Goal: Task Accomplishment & Management: Manage account settings

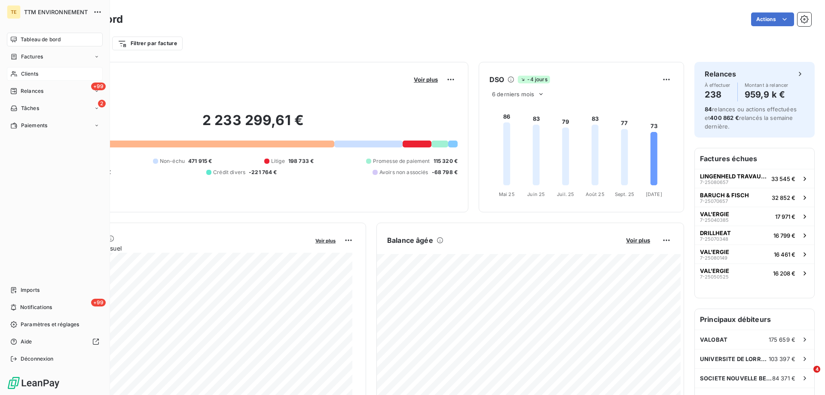
click at [32, 78] on div "Clients" at bounding box center [55, 74] width 96 height 14
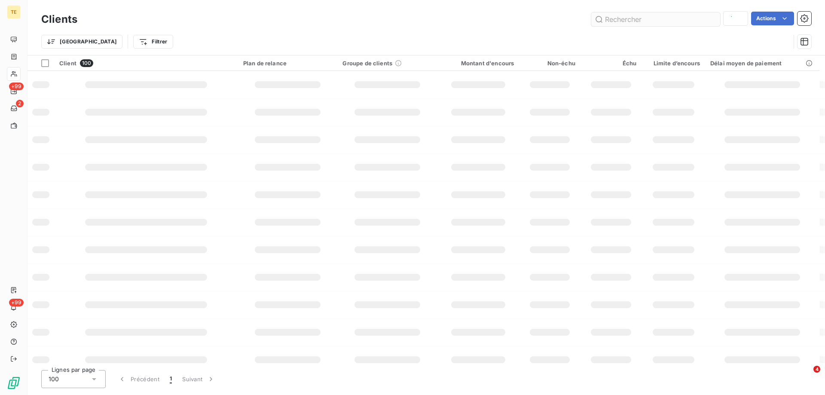
click at [654, 17] on input "text" at bounding box center [655, 19] width 129 height 14
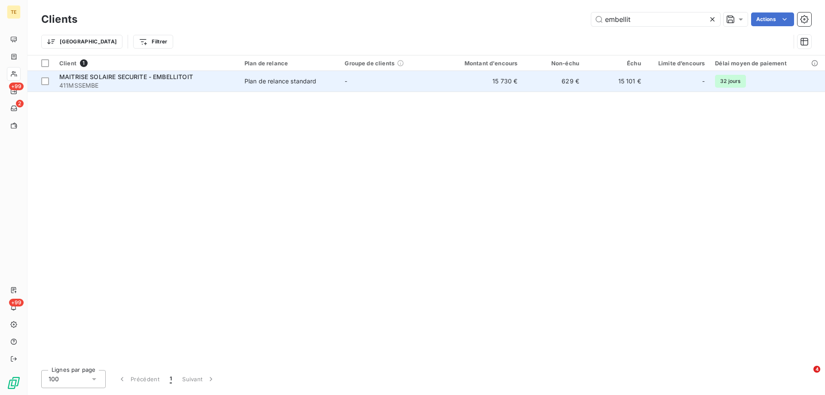
type input "embellit"
click at [115, 85] on span "411MSSEMBE" at bounding box center [146, 85] width 175 height 9
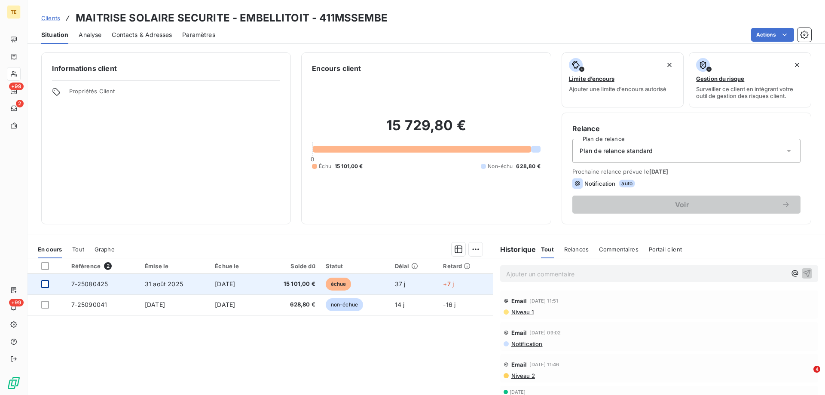
click at [47, 284] on div at bounding box center [45, 284] width 8 height 8
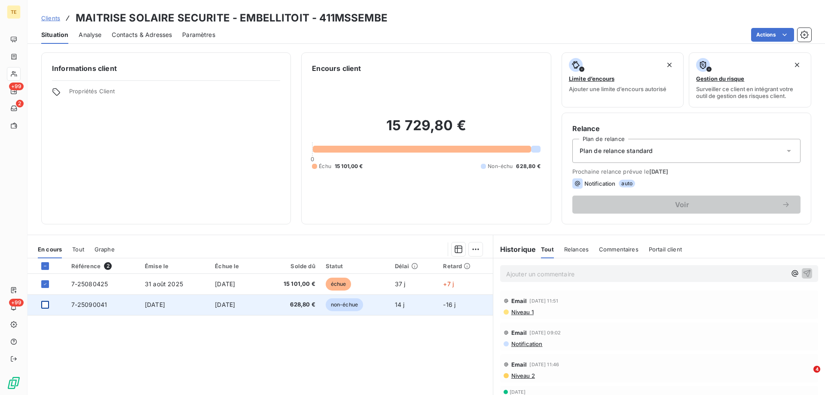
click at [43, 305] on div at bounding box center [45, 305] width 8 height 8
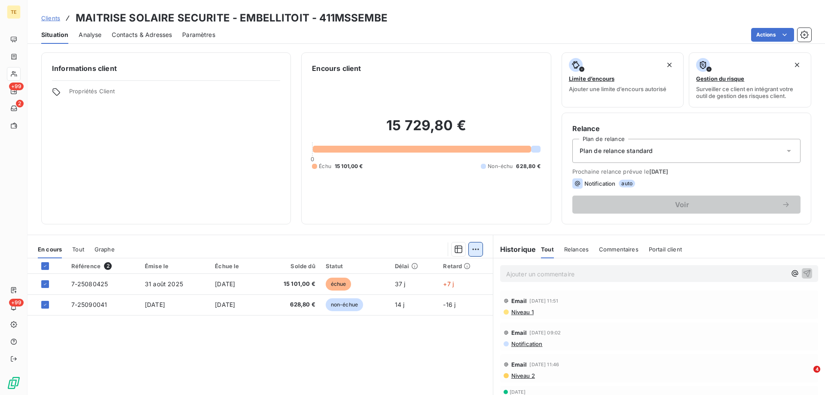
click at [474, 252] on html "TE +99 2 +99 Clients MAITRISE SOLAIRE SECURITE - EMBELLITOIT - 411MSSEMBE Situa…" at bounding box center [412, 197] width 825 height 395
click at [505, 271] on html "TE +99 2 +99 Clients MAITRISE SOLAIRE SECURITE - EMBELLITOIT - 411MSSEMBE Situa…" at bounding box center [412, 197] width 825 height 395
click at [519, 275] on p "Ajouter un commentaire ﻿" at bounding box center [646, 274] width 280 height 11
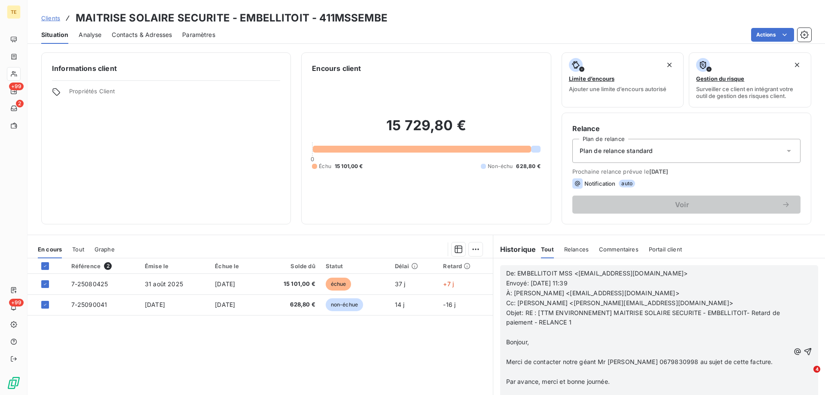
scroll to position [172, 0]
click at [803, 350] on icon "button" at bounding box center [807, 351] width 9 height 9
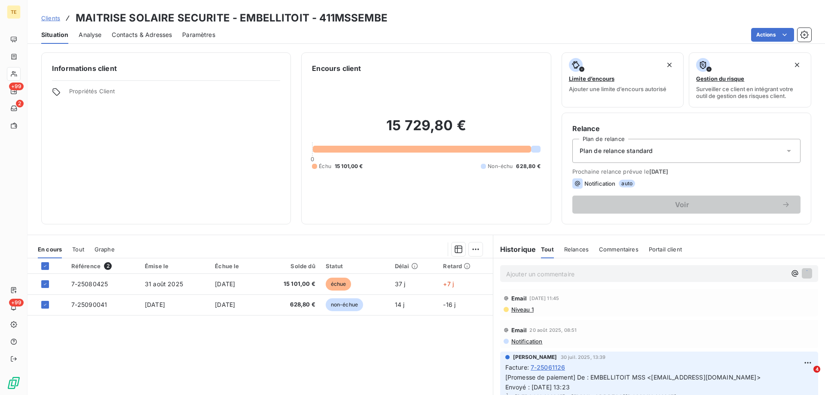
scroll to position [15, 0]
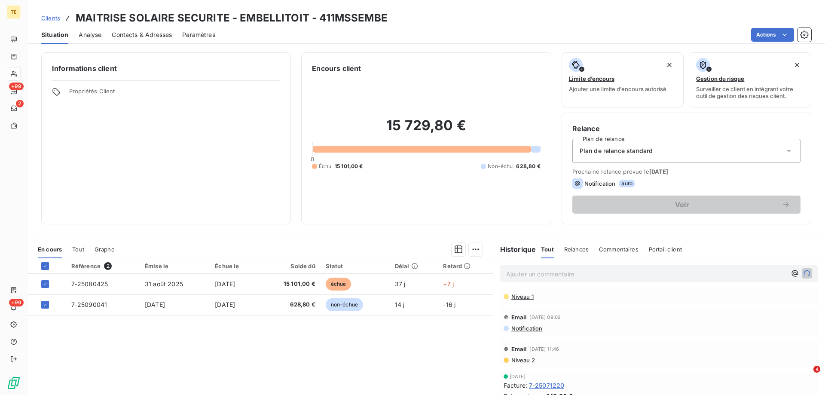
click at [538, 276] on p "Ajouter un commentaire ﻿" at bounding box center [646, 274] width 280 height 11
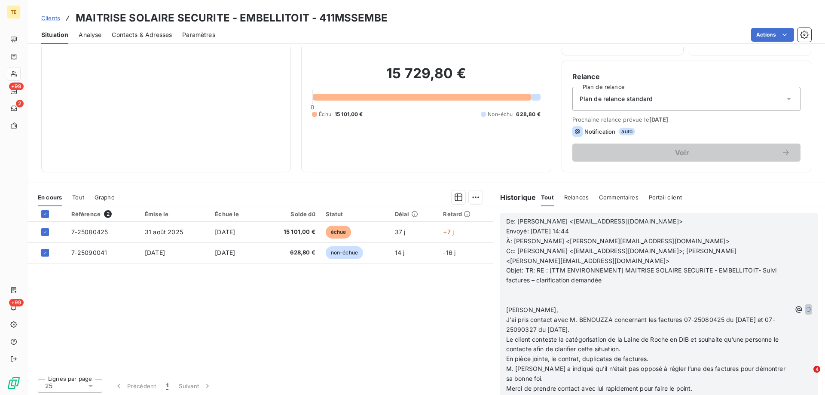
scroll to position [55, 0]
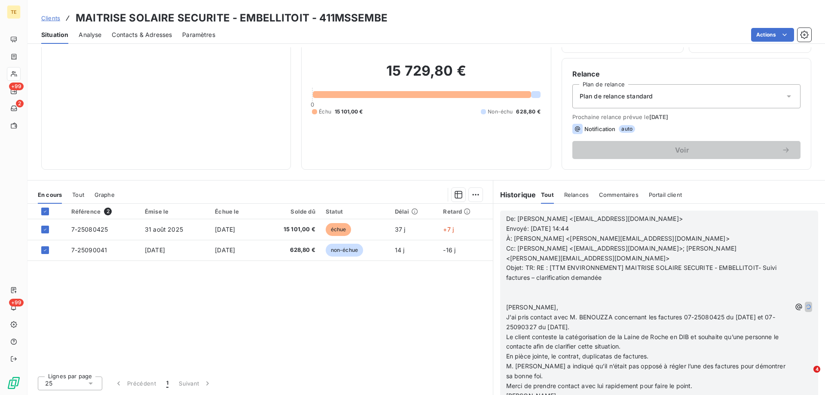
click at [603, 303] on p "[PERSON_NAME]," at bounding box center [648, 307] width 285 height 10
drag, startPoint x: 591, startPoint y: 340, endPoint x: 590, endPoint y: 335, distance: 4.8
click at [590, 337] on span "Le client conteste la catégorisation de la Laine de Roche en DIB et souhaite qu…" at bounding box center [643, 341] width 274 height 17
click at [529, 289] on p "﻿" at bounding box center [648, 288] width 285 height 10
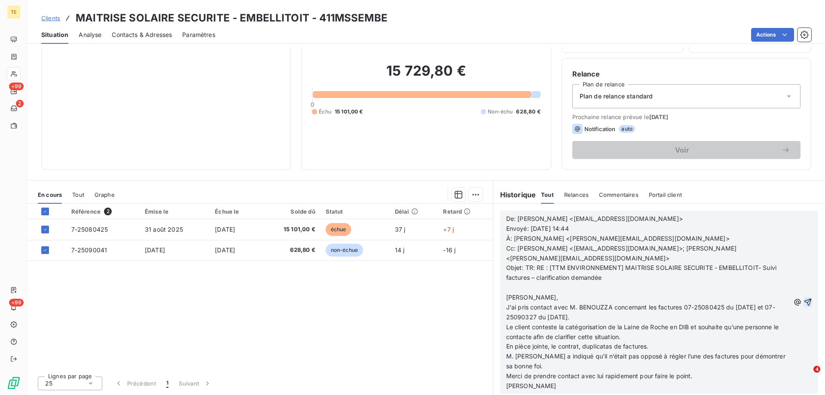
scroll to position [1550, 0]
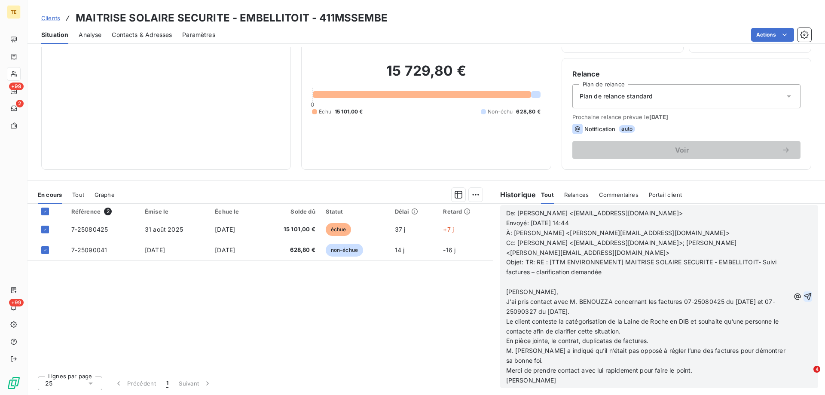
click at [804, 296] on icon "button" at bounding box center [807, 296] width 7 height 7
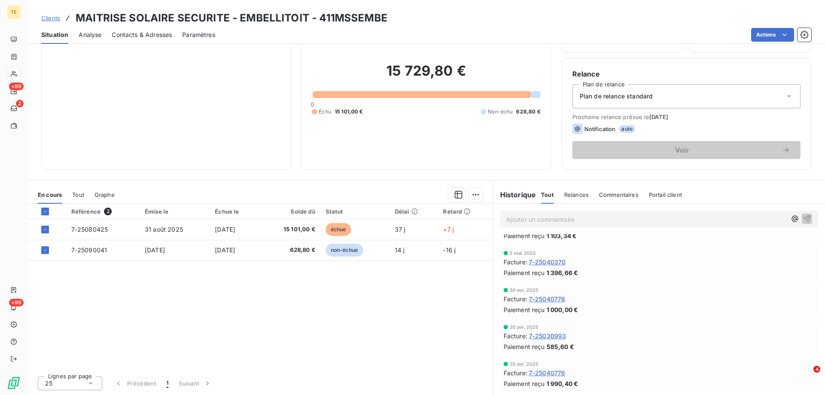
scroll to position [1581, 0]
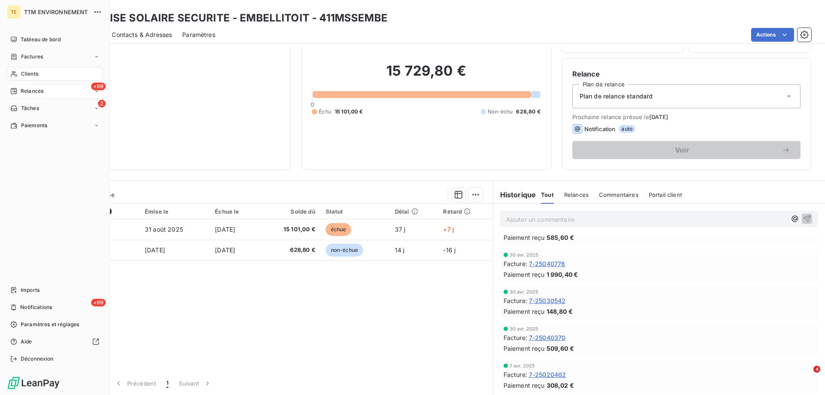
click at [33, 90] on span "Relances" at bounding box center [32, 91] width 23 height 8
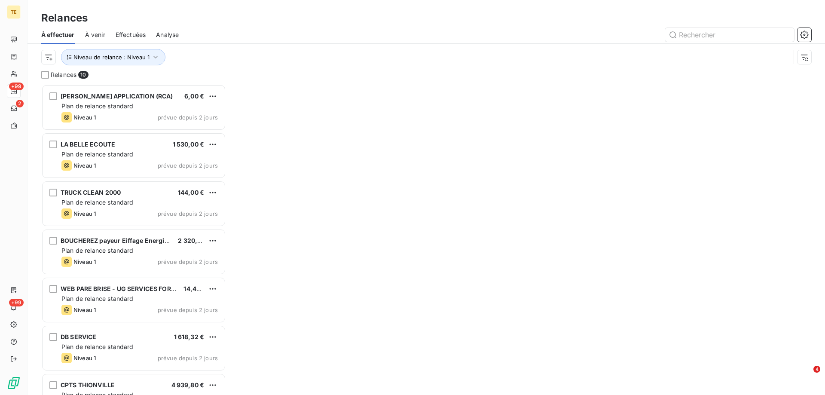
scroll to position [304, 178]
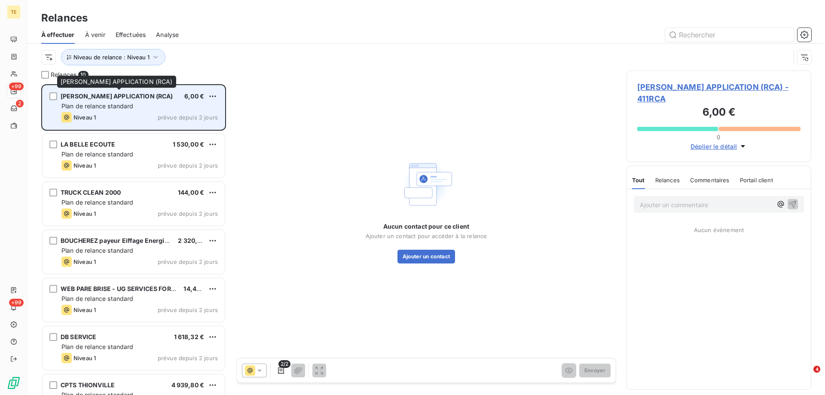
click at [123, 99] on span "[PERSON_NAME] APPLICATION (RCA)" at bounding box center [117, 95] width 113 height 7
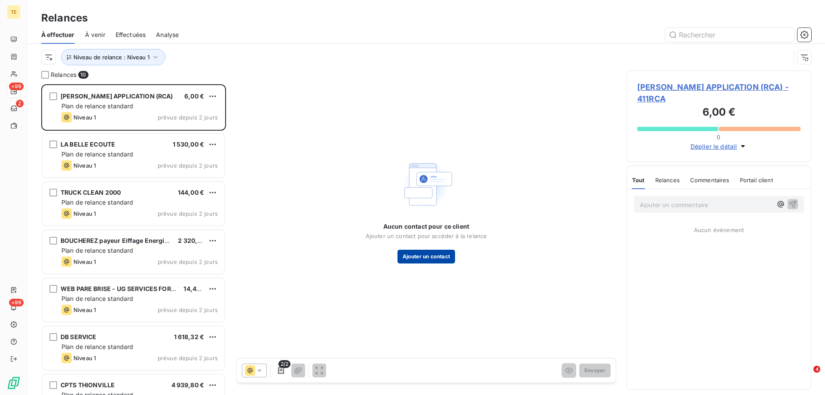
click at [422, 257] on button "Ajouter un contact" at bounding box center [426, 257] width 58 height 14
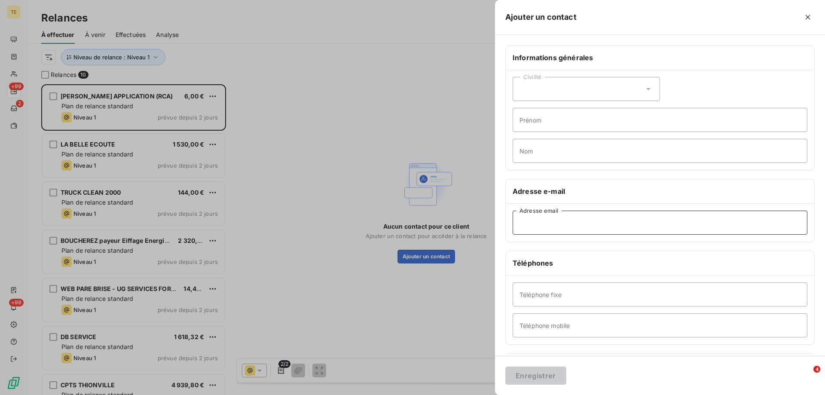
click at [544, 224] on input "Adresse email" at bounding box center [660, 223] width 295 height 24
paste input "[EMAIL_ADDRESS][DOMAIN_NAME]"
click at [519, 225] on input "[EMAIL_ADDRESS][DOMAIN_NAME]" at bounding box center [660, 223] width 295 height 24
click at [607, 232] on input "[EMAIL_ADDRESS][DOMAIN_NAME]" at bounding box center [660, 223] width 295 height 24
type input "[EMAIL_ADDRESS][DOMAIN_NAME]"
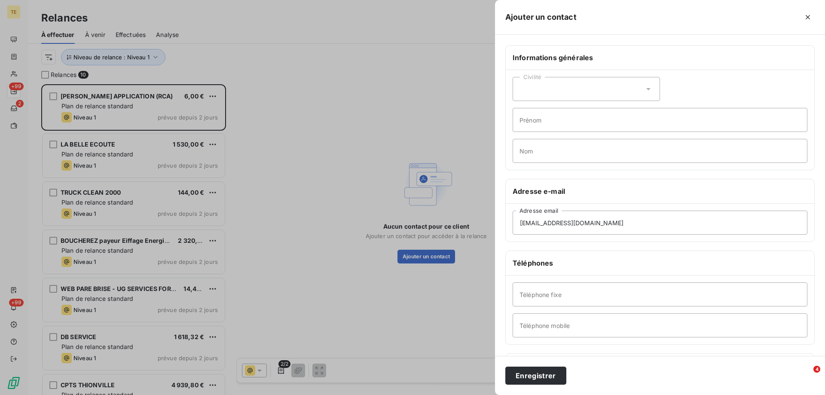
click at [550, 275] on div "Téléphone fixe Téléphone mobile" at bounding box center [660, 309] width 308 height 69
click at [547, 292] on input "Téléphone fixe" at bounding box center [660, 294] width 295 height 24
click at [636, 223] on input "[EMAIL_ADDRESS][DOMAIN_NAME]" at bounding box center [660, 223] width 295 height 24
click at [534, 377] on button "Enregistrer" at bounding box center [535, 375] width 61 height 18
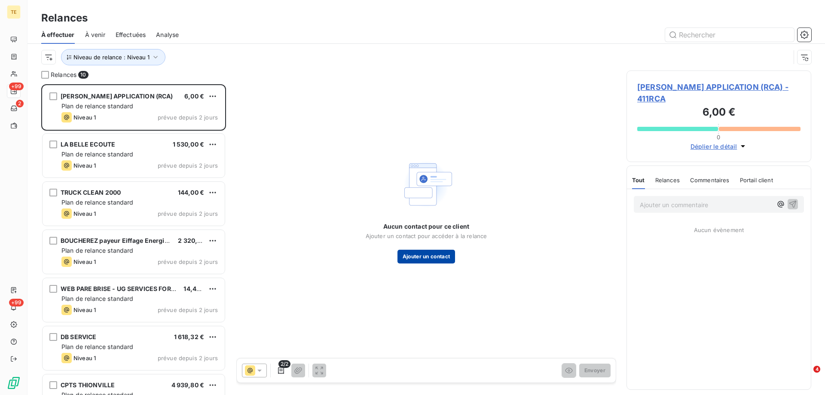
click at [418, 253] on button "Ajouter un contact" at bounding box center [426, 257] width 58 height 14
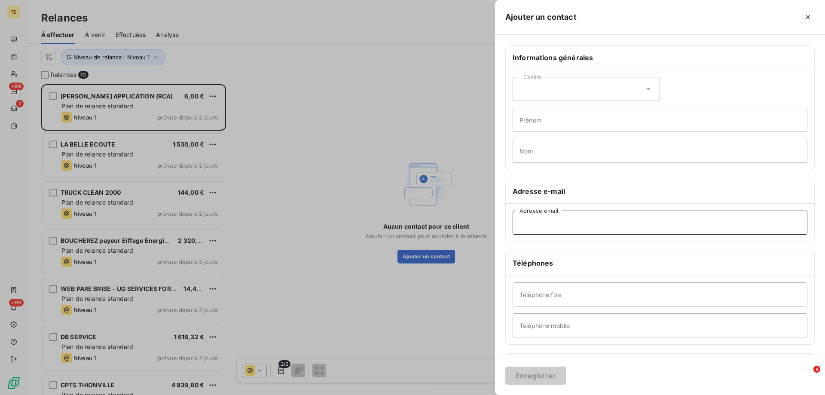
click at [526, 225] on input "Adresse email" at bounding box center [660, 223] width 295 height 24
paste input "[EMAIL_ADDRESS][DOMAIN_NAME]"
type input "[EMAIL_ADDRESS][DOMAIN_NAME]"
click at [529, 375] on button "Enregistrer" at bounding box center [535, 375] width 61 height 18
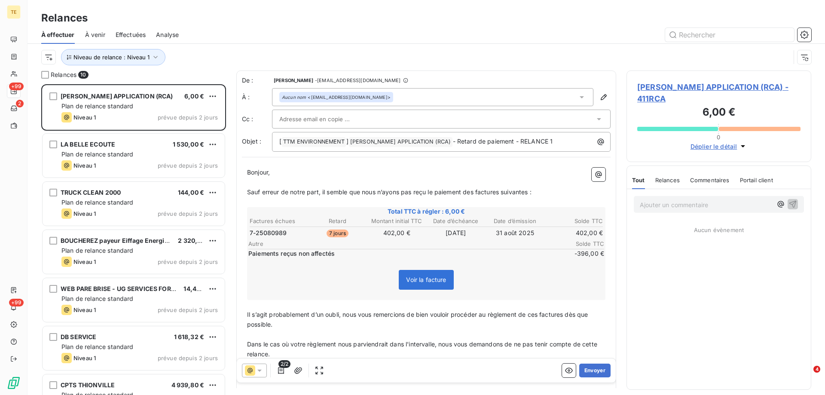
click at [644, 207] on p "Ajouter un commentaire ﻿" at bounding box center [706, 204] width 132 height 11
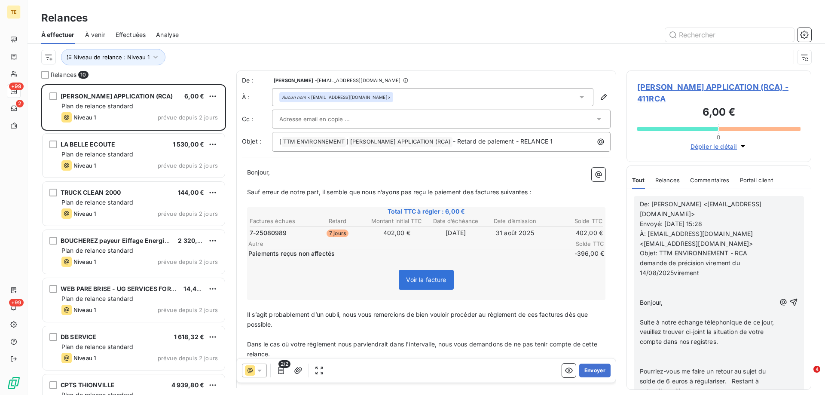
click at [657, 284] on p "﻿" at bounding box center [708, 283] width 136 height 10
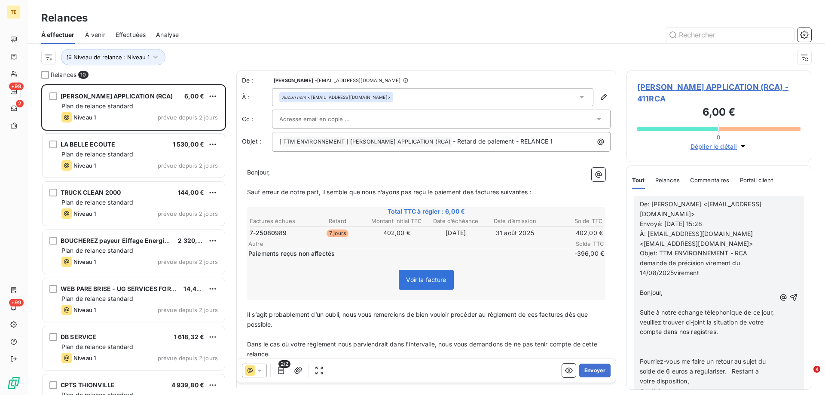
click at [684, 345] on p "﻿" at bounding box center [708, 342] width 136 height 10
click at [789, 293] on icon "button" at bounding box center [793, 292] width 9 height 9
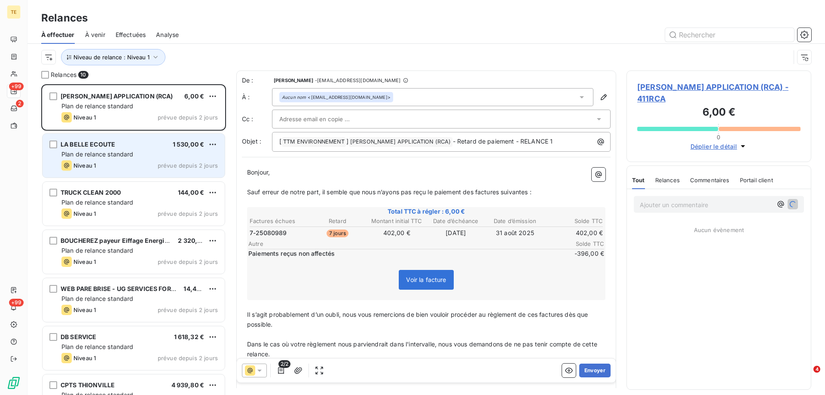
click at [96, 162] on div "Niveau 1" at bounding box center [78, 165] width 34 height 10
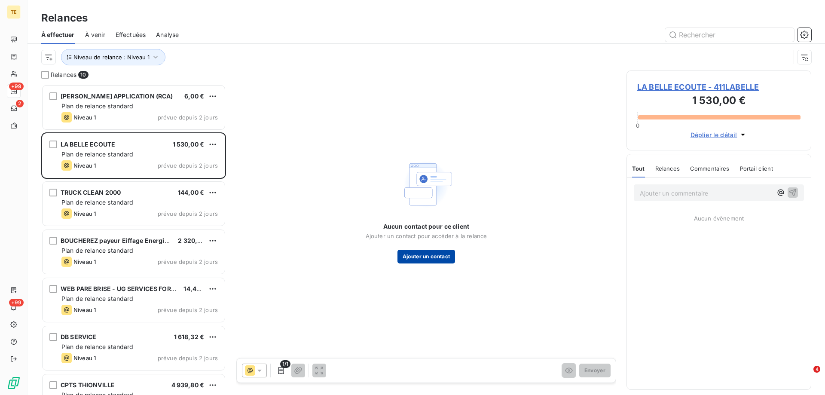
click at [412, 259] on button "Ajouter un contact" at bounding box center [426, 257] width 58 height 14
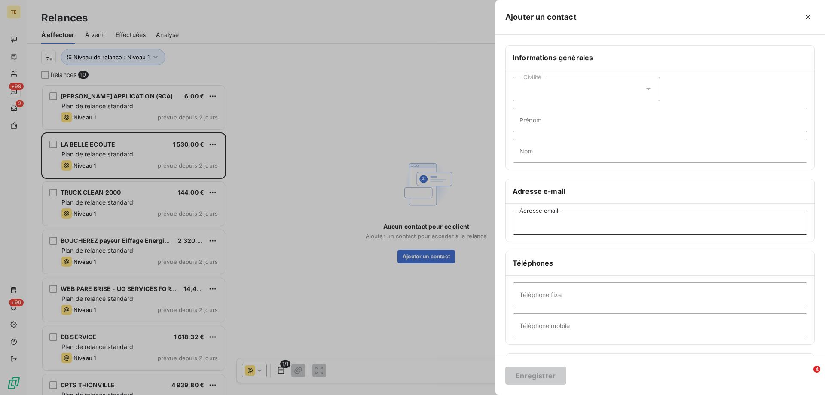
click at [530, 228] on input "Adresse email" at bounding box center [660, 223] width 295 height 24
paste input "[EMAIL_ADDRESS][DOMAIN_NAME]"
type input "[EMAIL_ADDRESS][DOMAIN_NAME]"
click at [530, 376] on button "Enregistrer" at bounding box center [535, 375] width 61 height 18
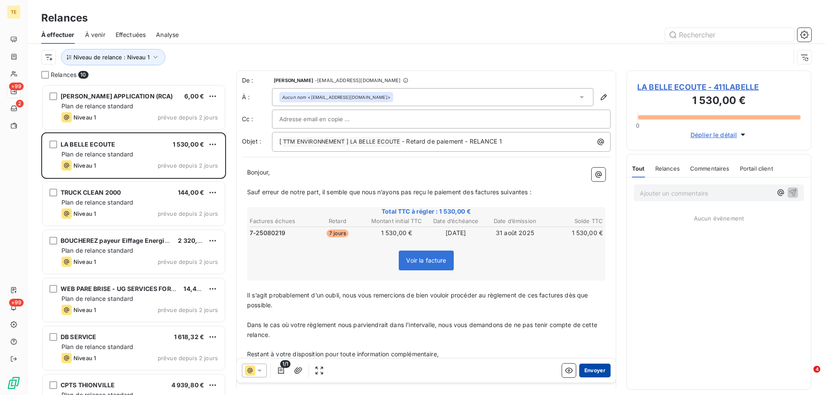
click at [585, 370] on button "Envoyer" at bounding box center [594, 370] width 31 height 14
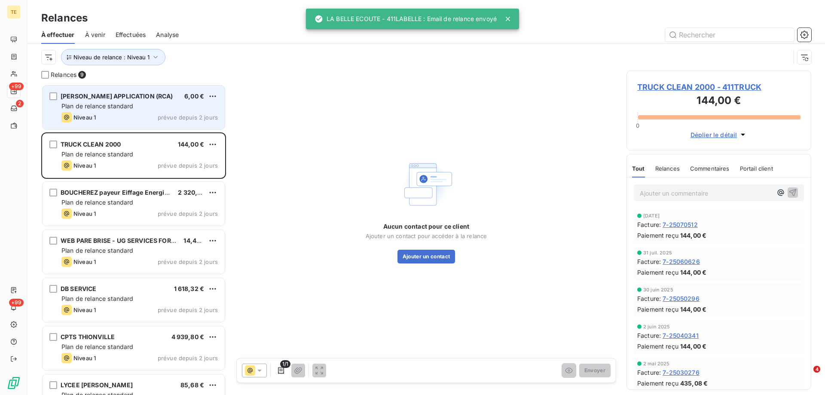
click at [150, 112] on div "[PERSON_NAME] APPLICATION (RCA) 6,00 € Plan de relance standard Niveau 1 prévue…" at bounding box center [134, 107] width 182 height 44
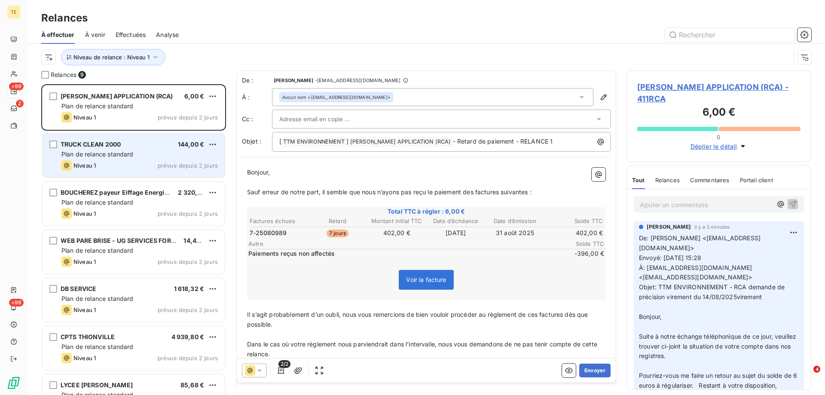
click at [123, 168] on div "Niveau 1 prévue depuis 2 jours" at bounding box center [139, 165] width 156 height 10
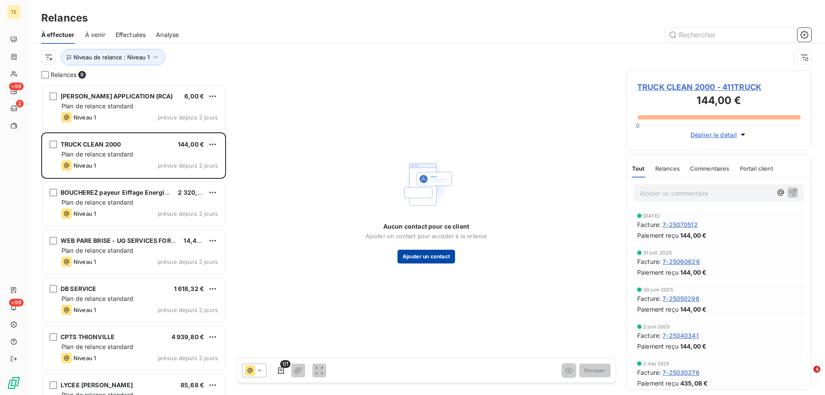
click at [424, 250] on button "Ajouter un contact" at bounding box center [426, 257] width 58 height 14
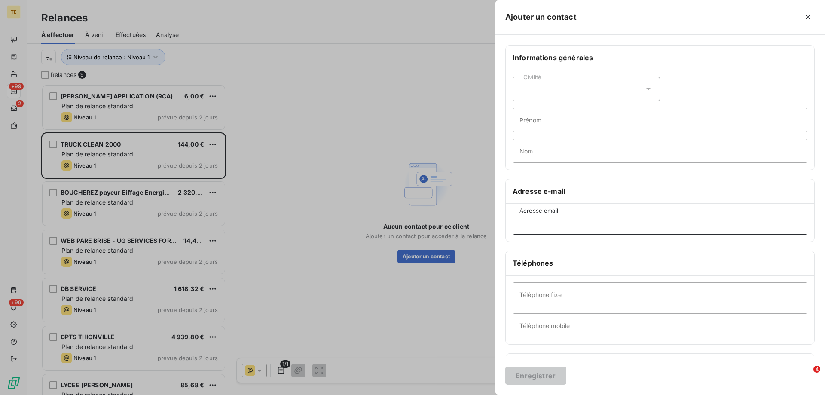
click at [529, 228] on input "Adresse email" at bounding box center [660, 223] width 295 height 24
paste input "[EMAIL_ADDRESS][DOMAIN_NAME]"
type input "[EMAIL_ADDRESS][DOMAIN_NAME]"
click at [534, 376] on button "Enregistrer" at bounding box center [535, 375] width 61 height 18
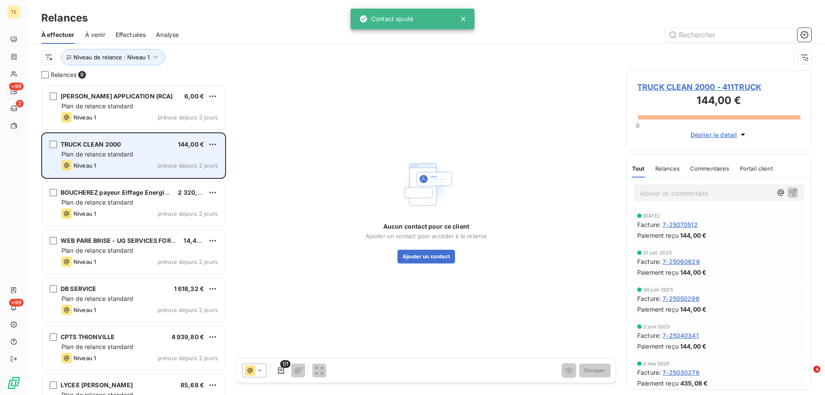
click at [173, 159] on div "TRUCK CLEAN 2000 144,00 € Plan de relance standard Niveau 1 prévue depuis 2 jou…" at bounding box center [134, 156] width 182 height 44
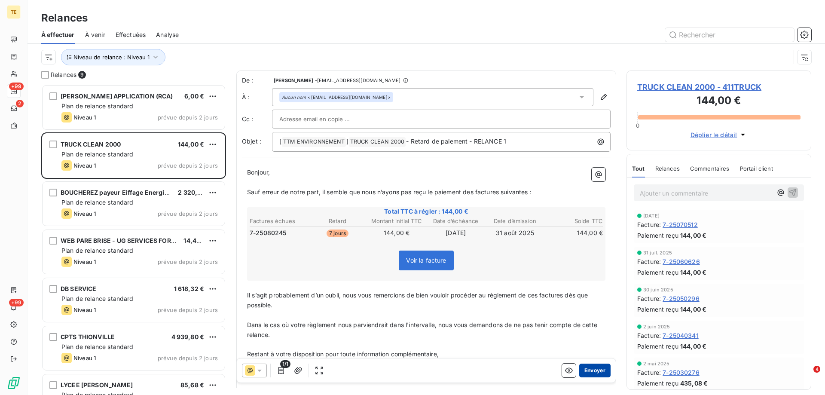
click at [581, 371] on button "Envoyer" at bounding box center [594, 370] width 31 height 14
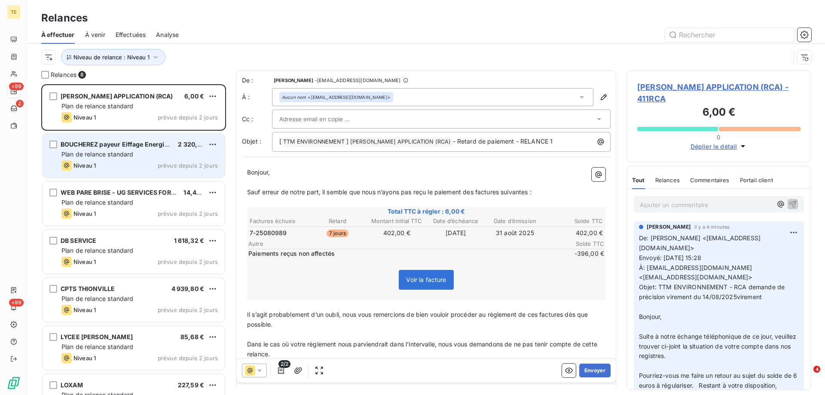
click at [106, 146] on span "BOUCHEREZ payeur Eiffage Energie Systemes" at bounding box center [130, 143] width 138 height 7
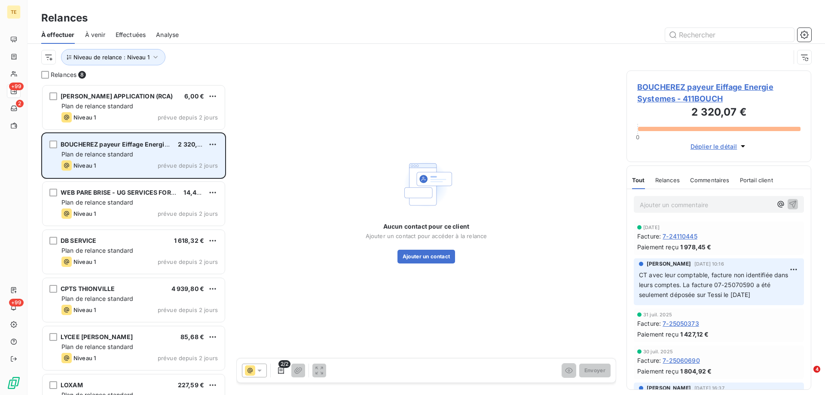
click at [138, 143] on span "BOUCHEREZ payeur Eiffage Energie Systemes" at bounding box center [130, 143] width 138 height 7
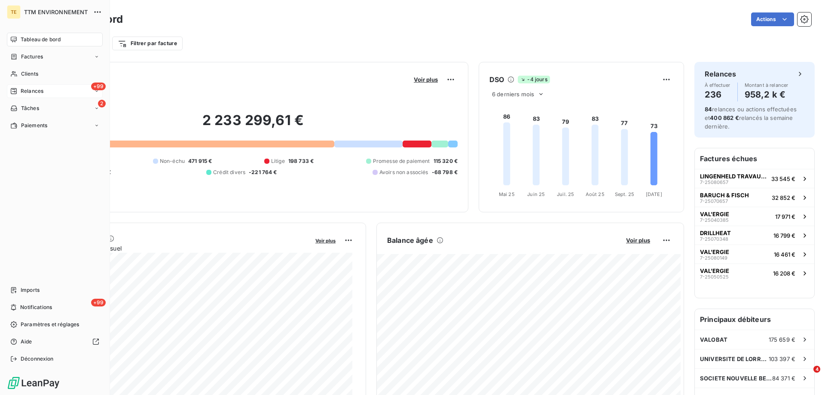
click at [38, 89] on span "Relances" at bounding box center [32, 91] width 23 height 8
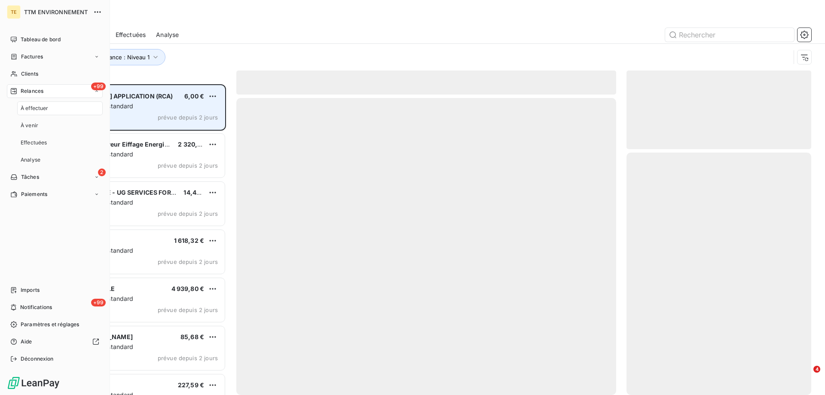
scroll to position [304, 178]
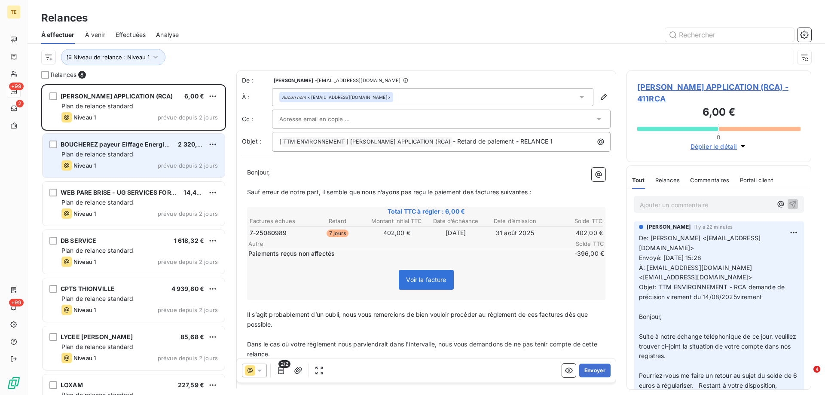
click at [123, 154] on span "Plan de relance standard" at bounding box center [97, 153] width 72 height 7
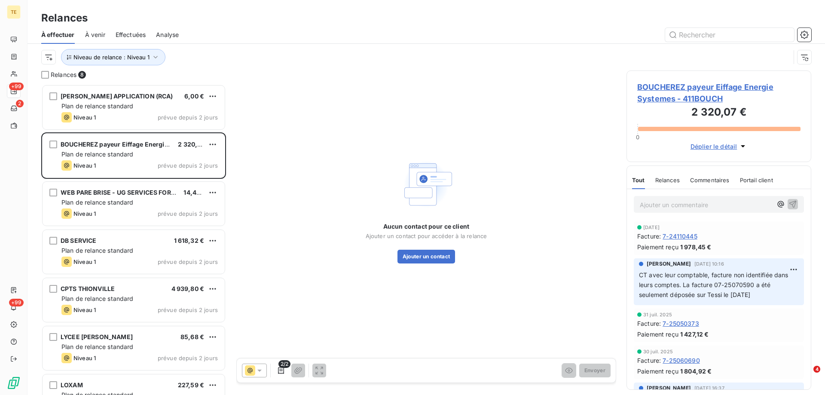
click at [688, 100] on span "BOUCHEREZ payeur Eiffage Energie Systemes - 411BOUCH" at bounding box center [718, 92] width 163 height 23
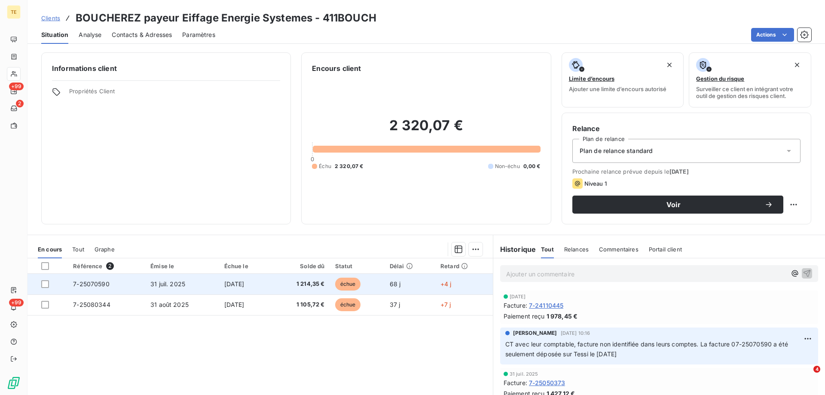
click at [100, 284] on span "7-25070590" at bounding box center [91, 283] width 37 height 7
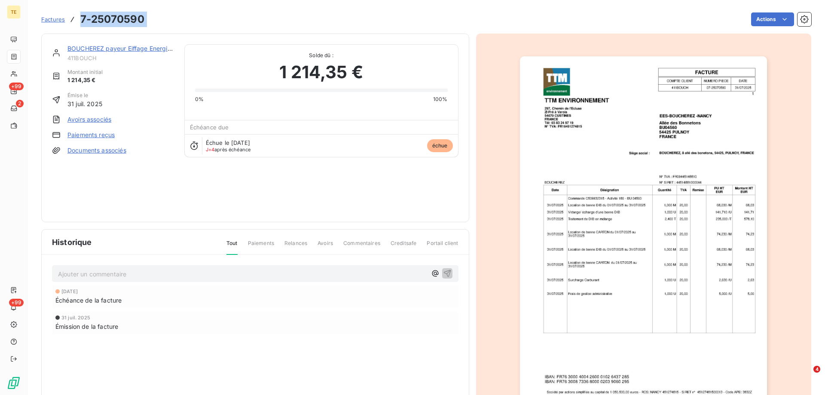
drag, startPoint x: 123, startPoint y: 23, endPoint x: 79, endPoint y: 23, distance: 43.8
click at [79, 23] on div "Factures 7-25070590 Actions" at bounding box center [426, 19] width 770 height 18
copy section "7-25070590 Actions"
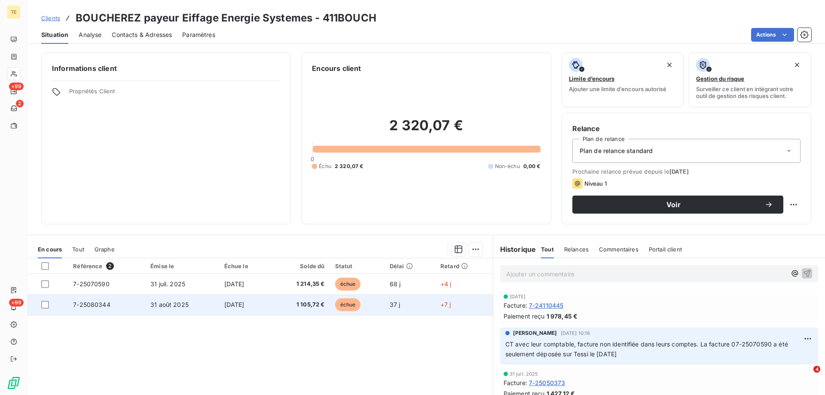
click at [92, 303] on span "7-25080344" at bounding box center [91, 304] width 37 height 7
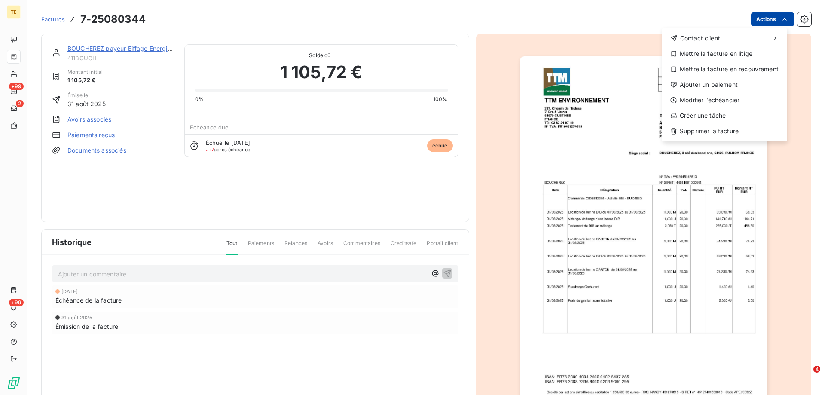
click at [771, 19] on html "TE +99 2 +99 Factures 7-25080344 Actions Contact client Mettre la facture en li…" at bounding box center [412, 197] width 825 height 395
click at [696, 99] on div "Modifier l’échéancier" at bounding box center [724, 100] width 119 height 14
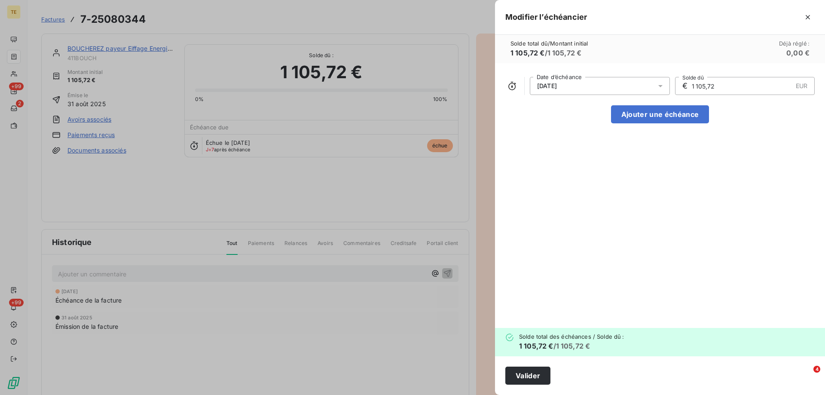
click at [658, 88] on icon at bounding box center [660, 86] width 9 height 9
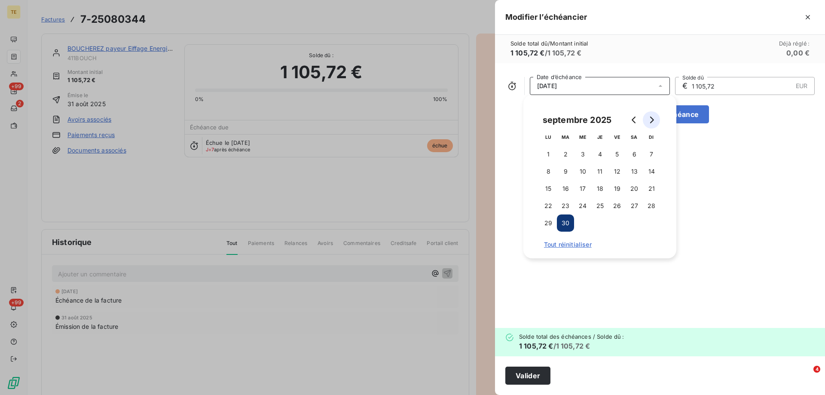
click at [653, 120] on icon "Go to next month" at bounding box center [652, 119] width 4 height 7
click at [618, 222] on button "31" at bounding box center [616, 222] width 17 height 17
click at [528, 373] on button "Valider" at bounding box center [527, 375] width 45 height 18
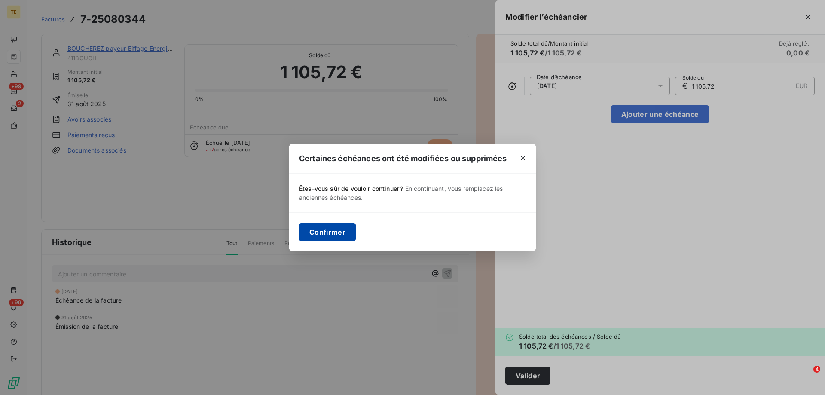
click at [327, 230] on button "Confirmer" at bounding box center [327, 232] width 57 height 18
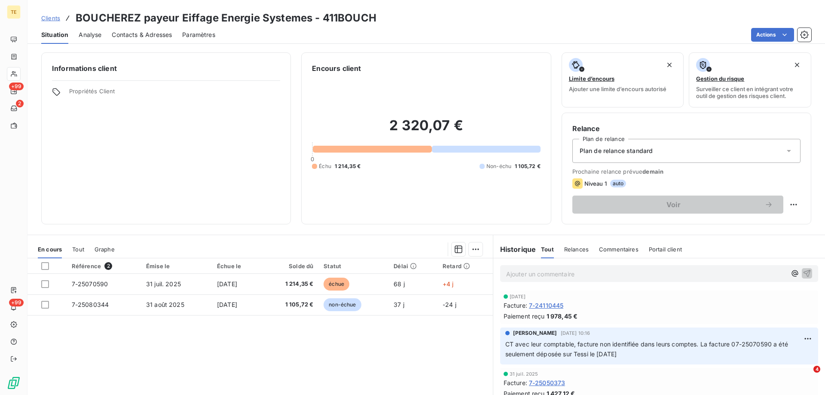
click at [527, 275] on p "Ajouter un commentaire ﻿" at bounding box center [646, 274] width 280 height 11
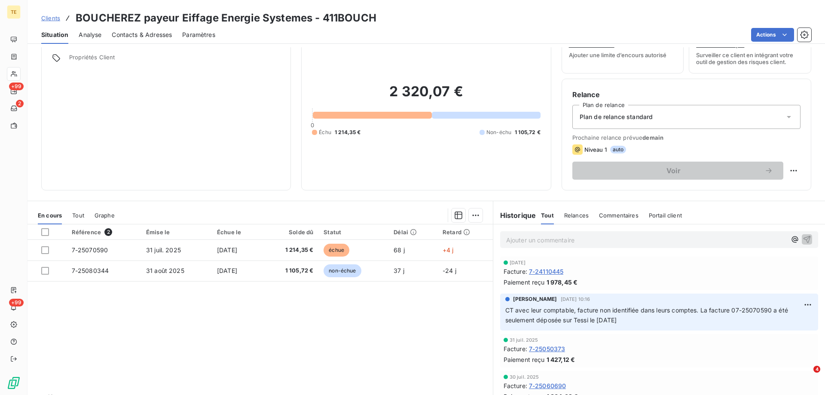
scroll to position [12, 0]
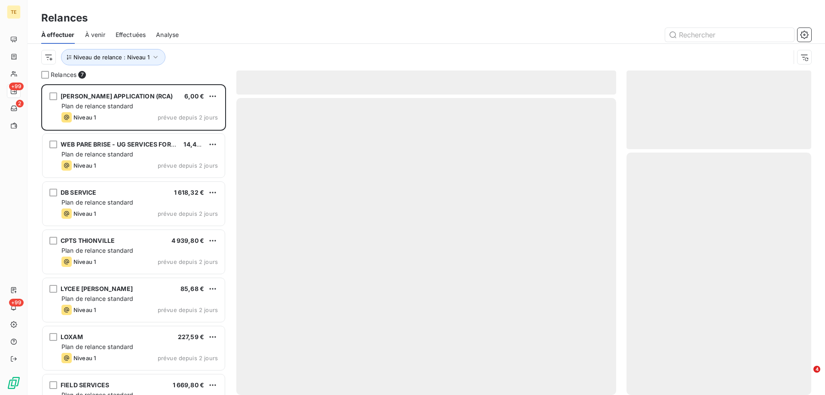
scroll to position [304, 178]
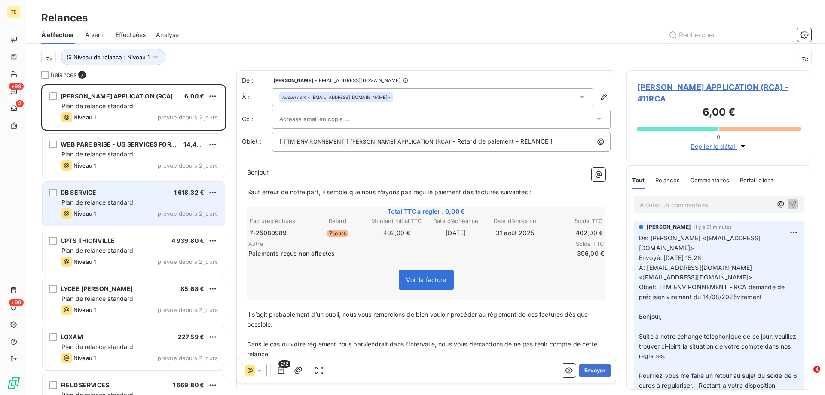
click at [96, 201] on span "Plan de relance standard" at bounding box center [97, 201] width 72 height 7
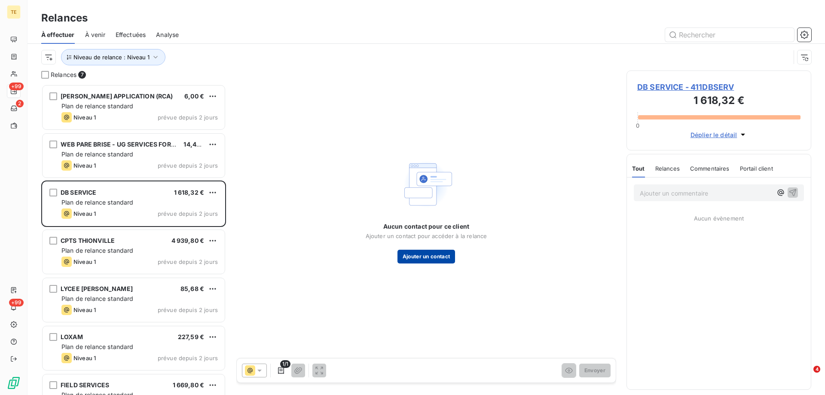
click at [435, 253] on button "Ajouter un contact" at bounding box center [426, 257] width 58 height 14
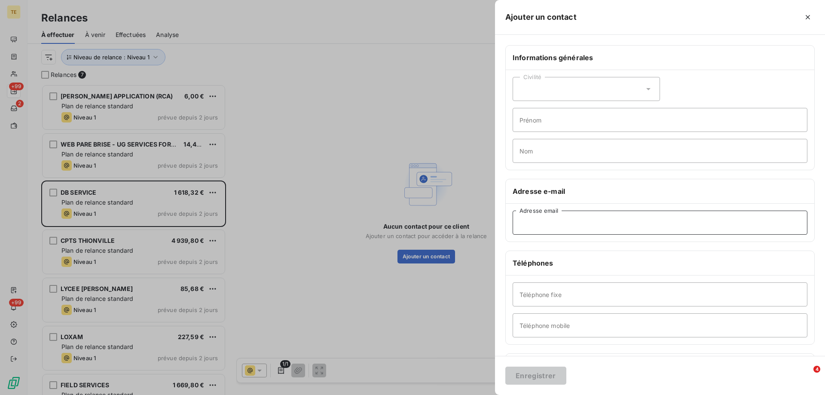
click at [532, 222] on input "Adresse email" at bounding box center [660, 223] width 295 height 24
paste input "db.services@orange.fr"
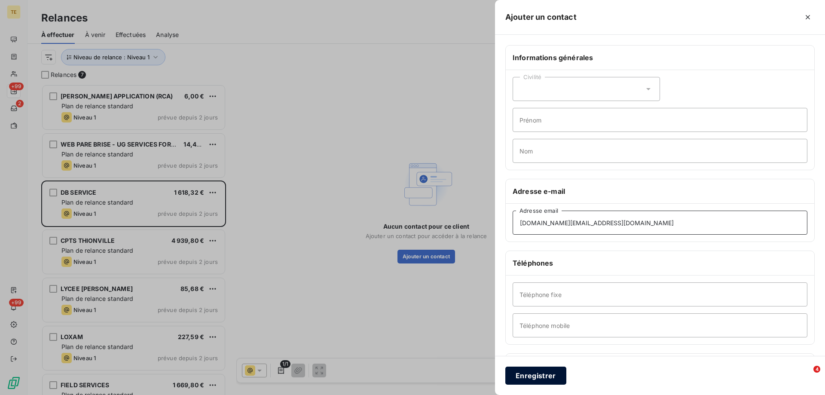
type input "db.services@orange.fr"
click at [537, 378] on button "Enregistrer" at bounding box center [535, 375] width 61 height 18
click at [540, 297] on input "Téléphone fixe" at bounding box center [660, 294] width 295 height 24
click at [587, 325] on input "Téléphone mobile" at bounding box center [660, 325] width 295 height 24
click at [521, 223] on input "db.services@orange.fr" at bounding box center [660, 223] width 295 height 24
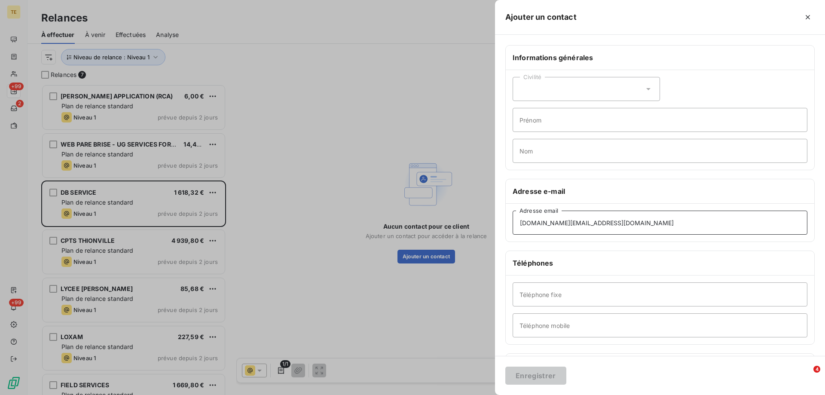
click at [650, 225] on input "db.services@orange.fr" at bounding box center [660, 223] width 295 height 24
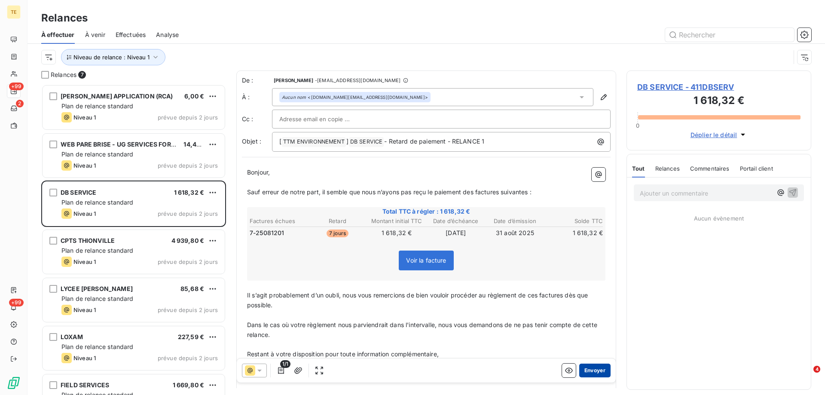
click at [585, 372] on button "Envoyer" at bounding box center [594, 370] width 31 height 14
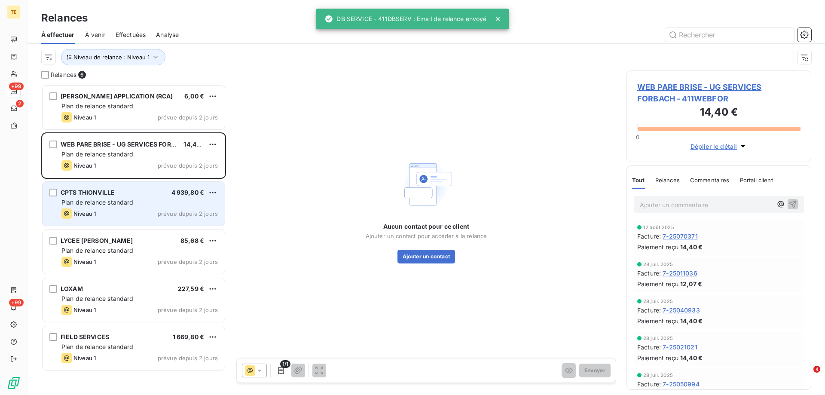
click at [101, 197] on div "CPTS THIONVILLE" at bounding box center [88, 192] width 54 height 9
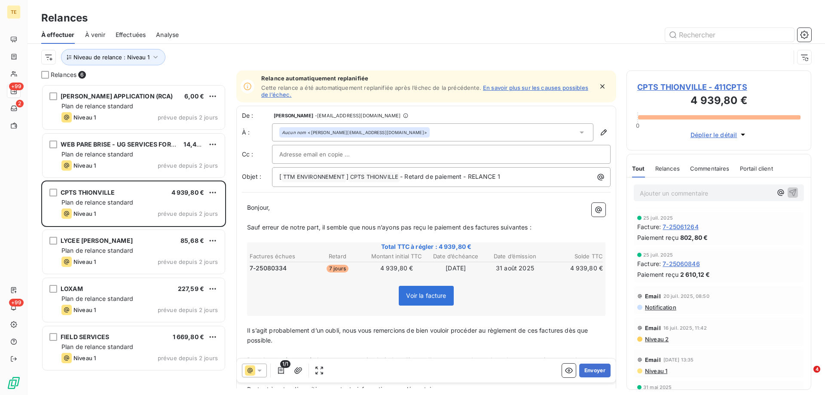
scroll to position [457, 0]
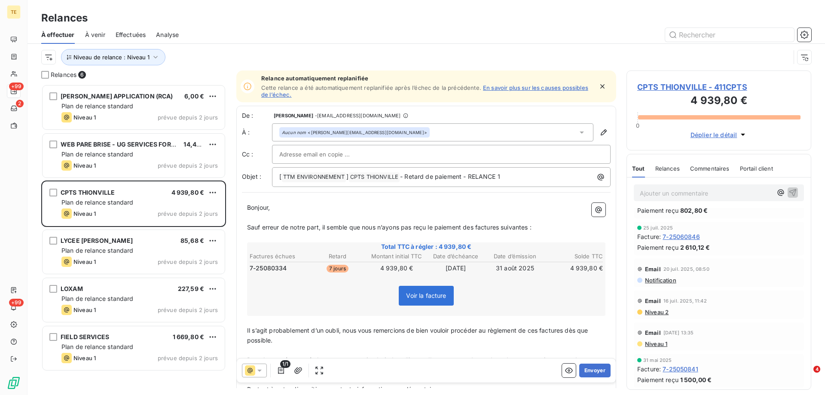
click at [662, 311] on span "Niveau 2" at bounding box center [656, 311] width 24 height 7
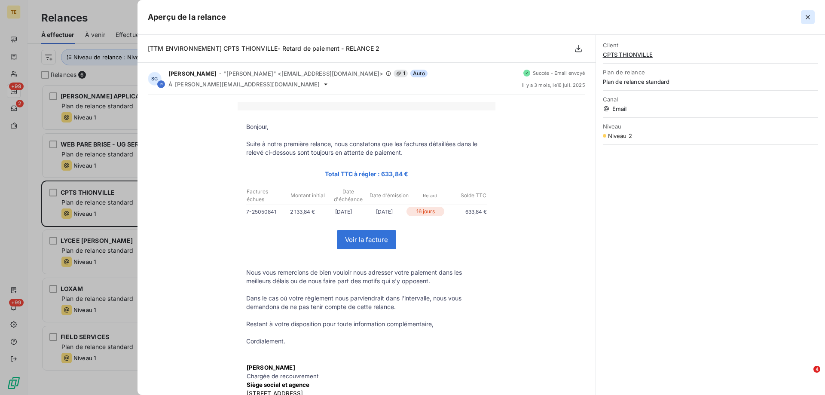
click at [808, 21] on icon "button" at bounding box center [807, 17] width 9 height 9
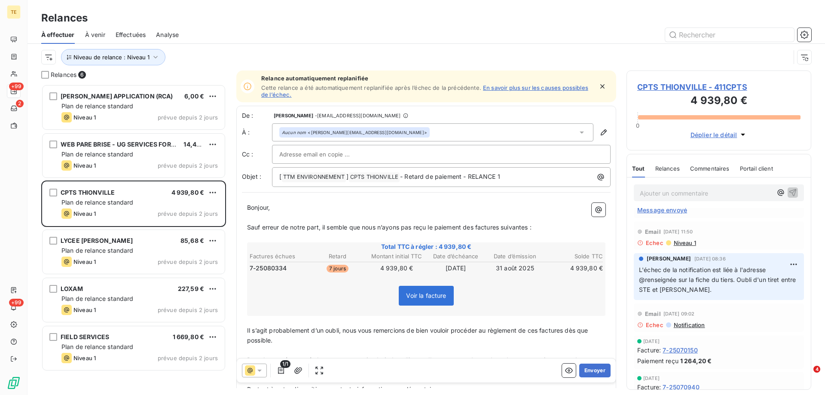
scroll to position [0, 0]
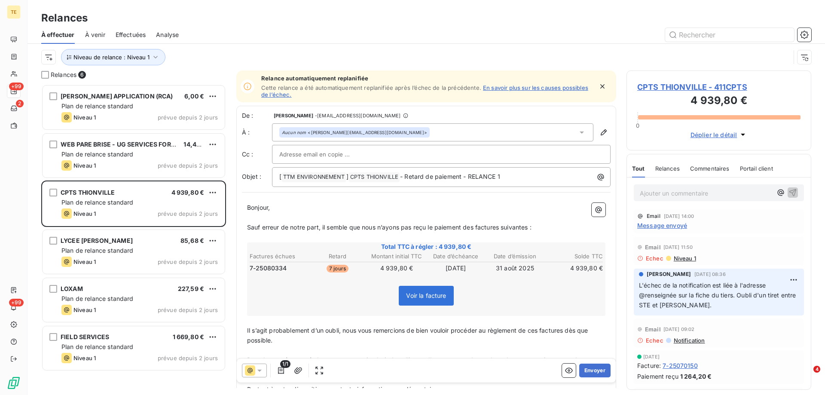
click at [674, 229] on span "Message envoyé" at bounding box center [662, 225] width 50 height 9
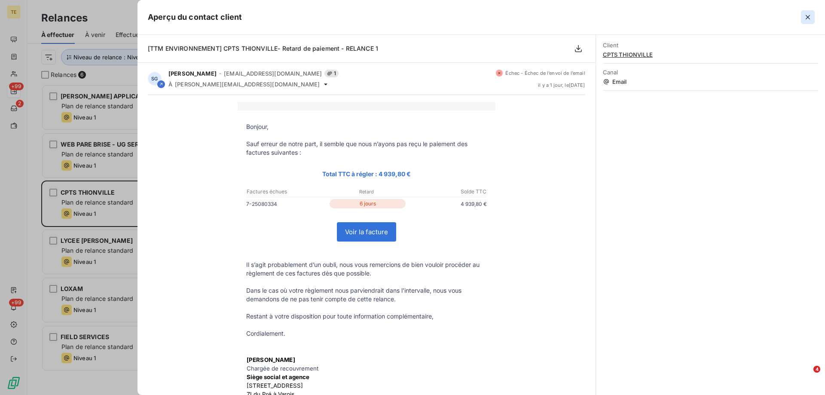
click at [809, 15] on icon "button" at bounding box center [807, 17] width 9 height 9
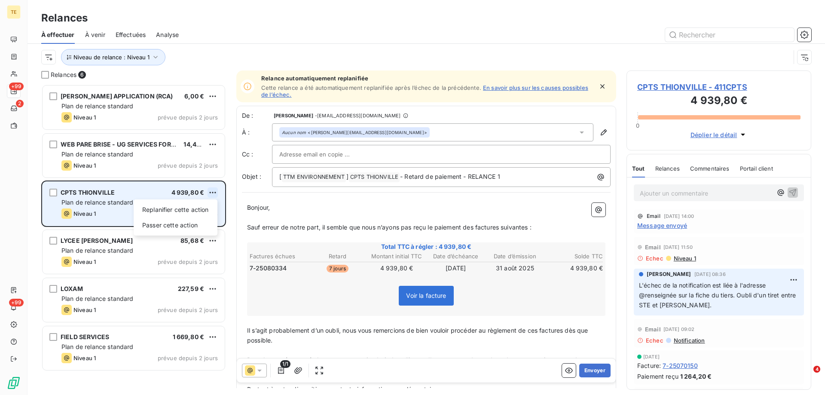
click at [211, 192] on html "TE +99 2 +99 Relances À effectuer À venir Effectuées Analyse Niveau de relance …" at bounding box center [412, 197] width 825 height 395
click at [175, 229] on div "Passer cette action" at bounding box center [175, 225] width 77 height 14
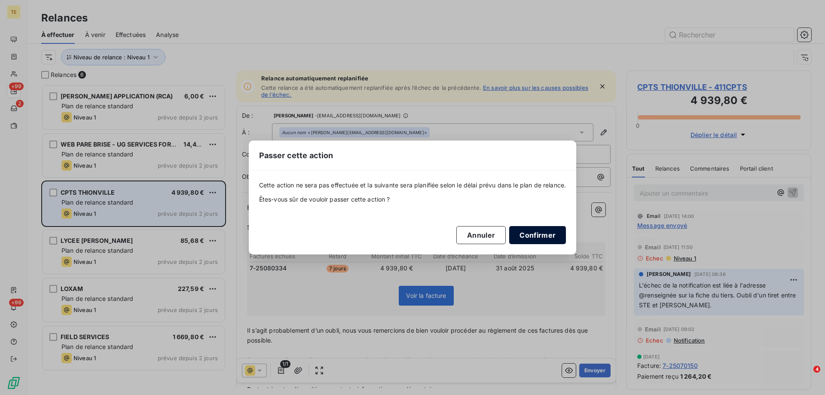
click at [520, 235] on button "Confirmer" at bounding box center [537, 235] width 57 height 18
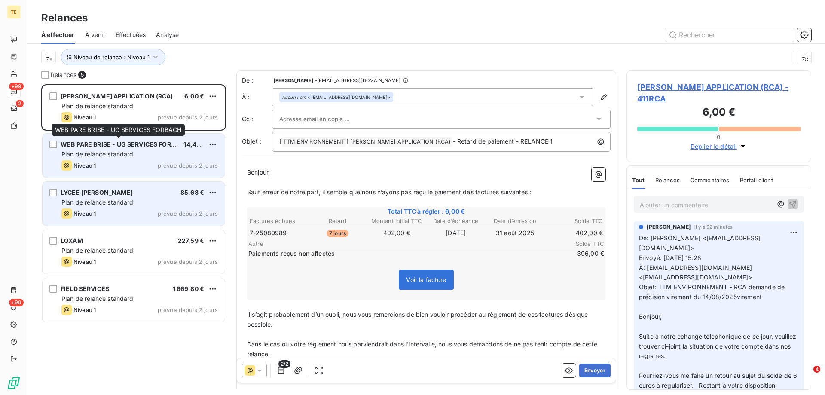
click at [134, 147] on span "WEB PARE BRISE - UG SERVICES FORBACH" at bounding box center [124, 143] width 127 height 7
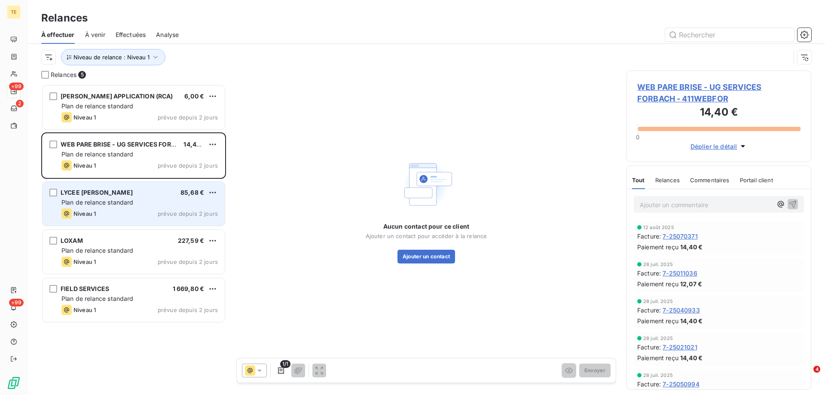
click at [128, 209] on div "Niveau 1 prévue depuis 2 jours" at bounding box center [139, 213] width 156 height 10
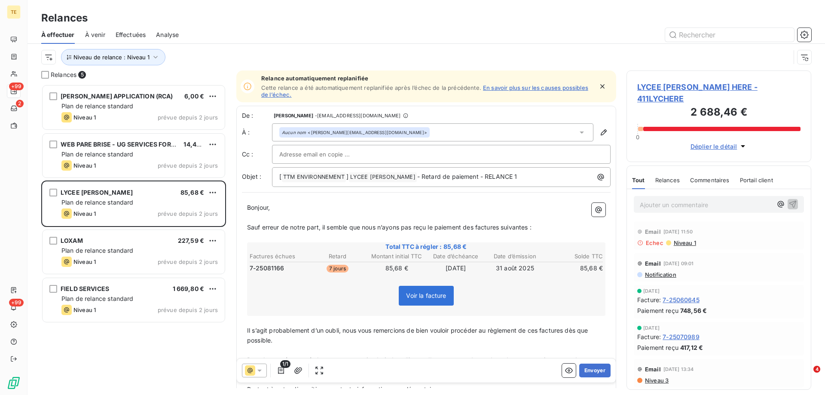
click at [656, 377] on span "Niveau 3" at bounding box center [656, 380] width 24 height 7
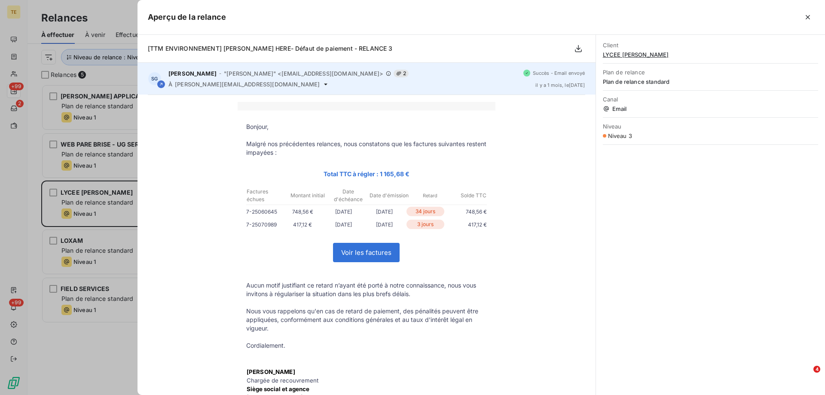
click at [322, 85] on icon at bounding box center [325, 84] width 7 height 7
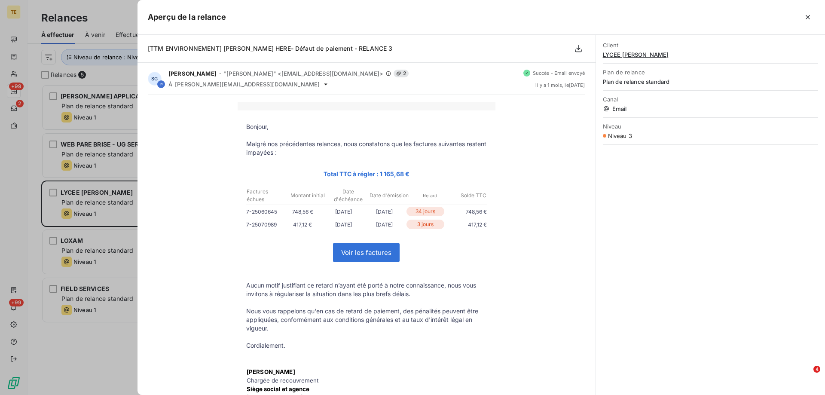
drag, startPoint x: 246, startPoint y: 85, endPoint x: 508, endPoint y: 266, distance: 319.3
click at [508, 266] on div "Bonjour, Malgré nos précédentes relances, nous constatons que les factures suiv…" at bounding box center [366, 337] width 437 height 470
click at [804, 18] on icon "button" at bounding box center [807, 17] width 9 height 9
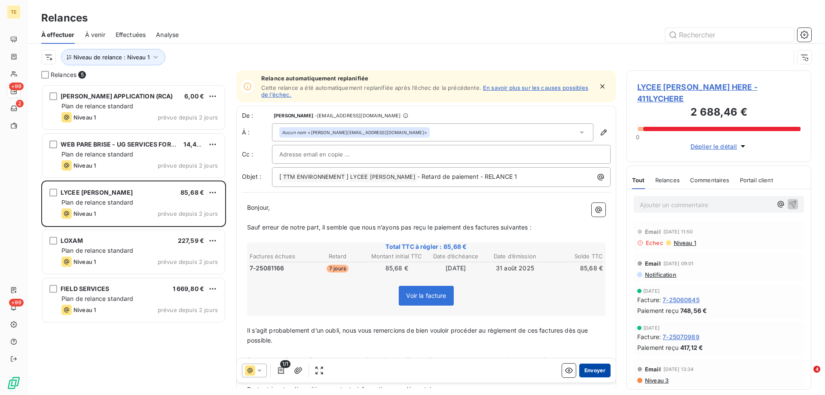
click at [591, 367] on button "Envoyer" at bounding box center [594, 370] width 31 height 14
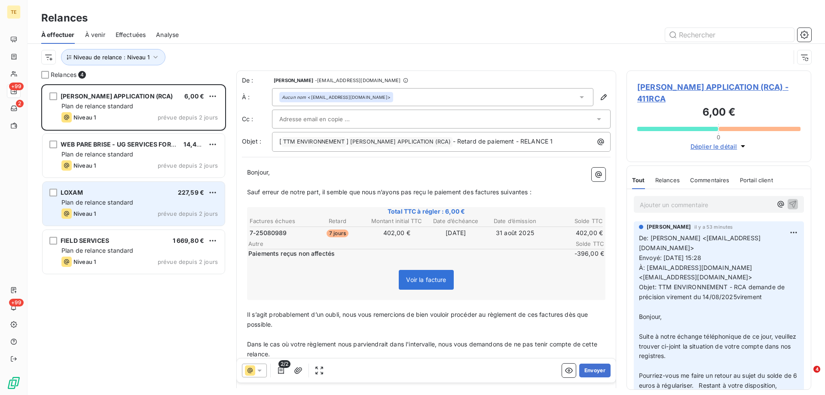
click at [79, 197] on div "LOXAM 227,59 € Plan de relance standard Niveau 1 prévue depuis 2 jours" at bounding box center [134, 204] width 182 height 44
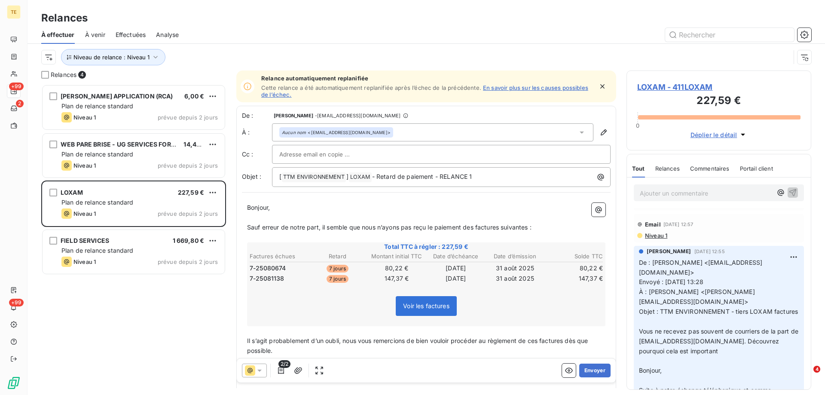
scroll to position [816, 0]
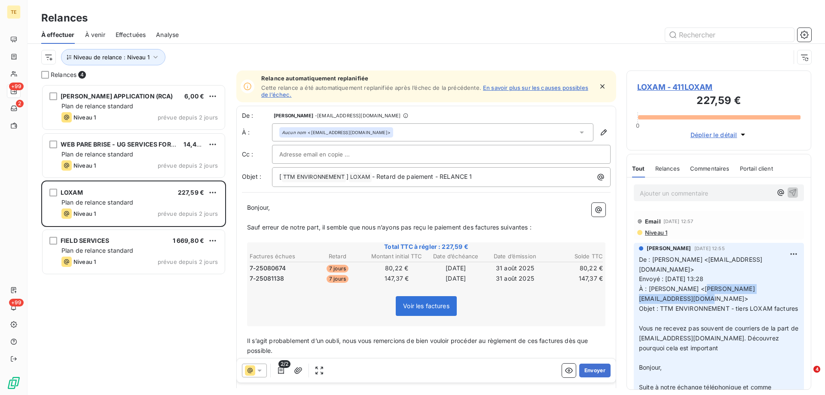
drag, startPoint x: 708, startPoint y: 289, endPoint x: 710, endPoint y: 298, distance: 9.3
click at [710, 298] on p "De : Stéphanie GRÜNENWALD <sg@ttm-environnement.fr> Envoyé : mercredi 11 septem…" at bounding box center [719, 373] width 160 height 236
